Goal: Navigation & Orientation: Find specific page/section

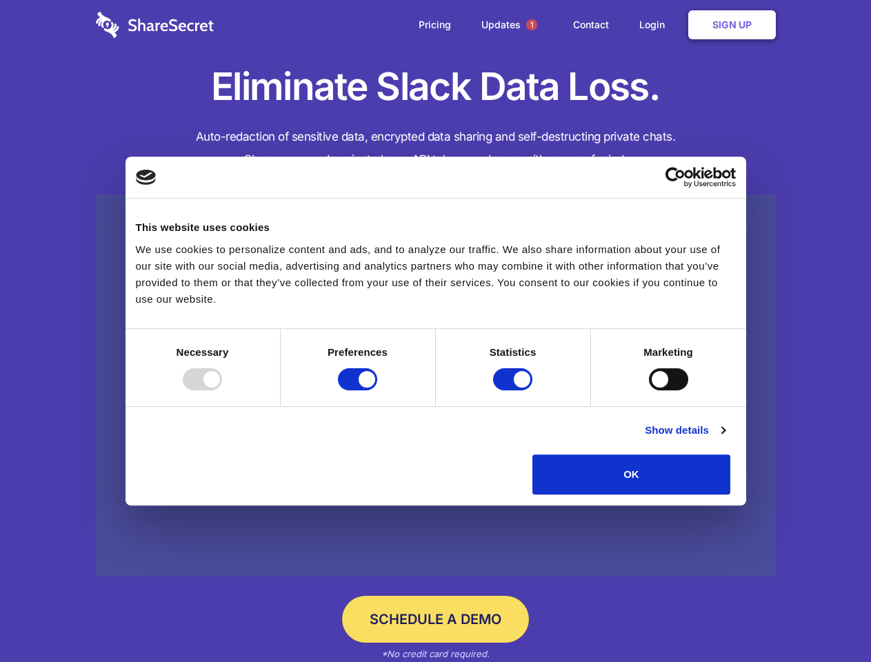
click at [222, 390] on div at bounding box center [202, 379] width 39 height 22
click at [377, 390] on input "Preferences" at bounding box center [357, 379] width 39 height 22
checkbox input "false"
click at [514, 390] on input "Statistics" at bounding box center [512, 379] width 39 height 22
checkbox input "false"
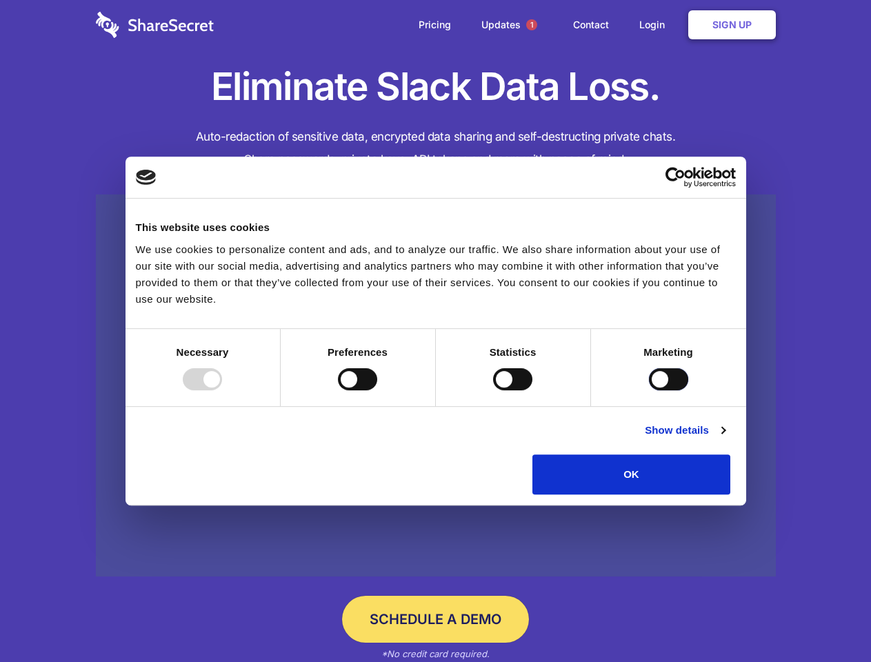
click at [649, 390] on input "Marketing" at bounding box center [668, 379] width 39 height 22
checkbox input "true"
click at [724, 438] on link "Show details" at bounding box center [684, 430] width 80 height 17
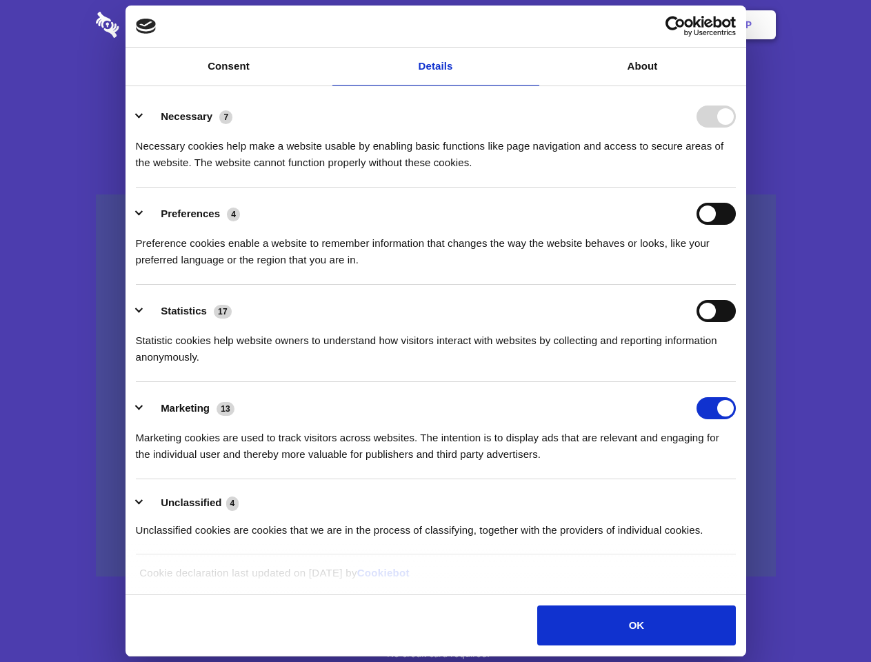
click at [735, 171] on div "Necessary cookies help make a website usable by enabling basic functions like p…" at bounding box center [436, 149] width 600 height 43
click at [531, 25] on span "1" at bounding box center [531, 24] width 11 height 11
